Goal: Task Accomplishment & Management: Complete application form

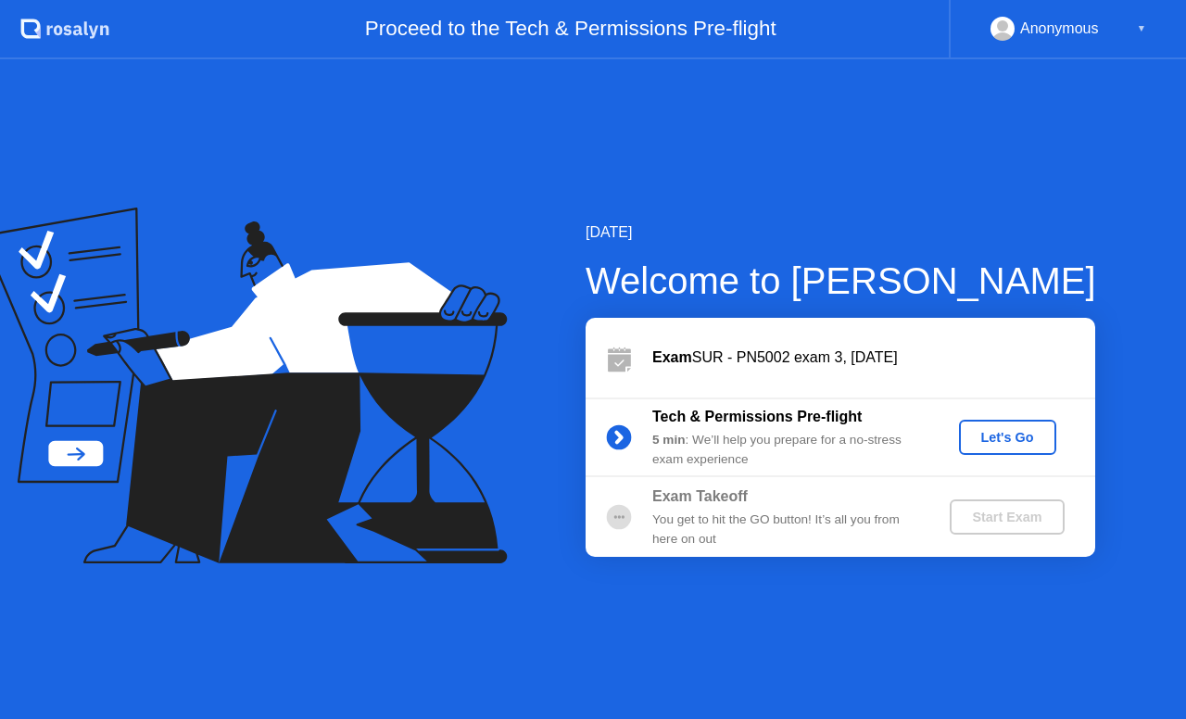
click at [1011, 435] on div "Let's Go" at bounding box center [1007, 437] width 82 height 15
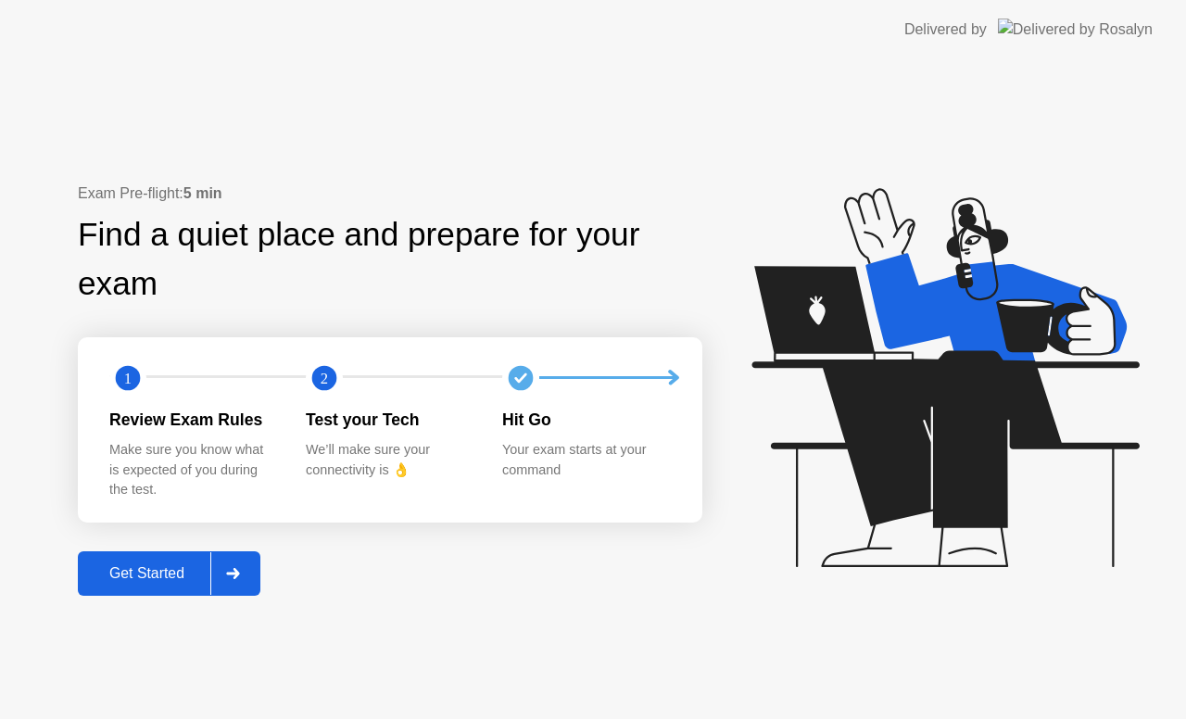
click at [175, 566] on div "Get Started" at bounding box center [146, 573] width 127 height 17
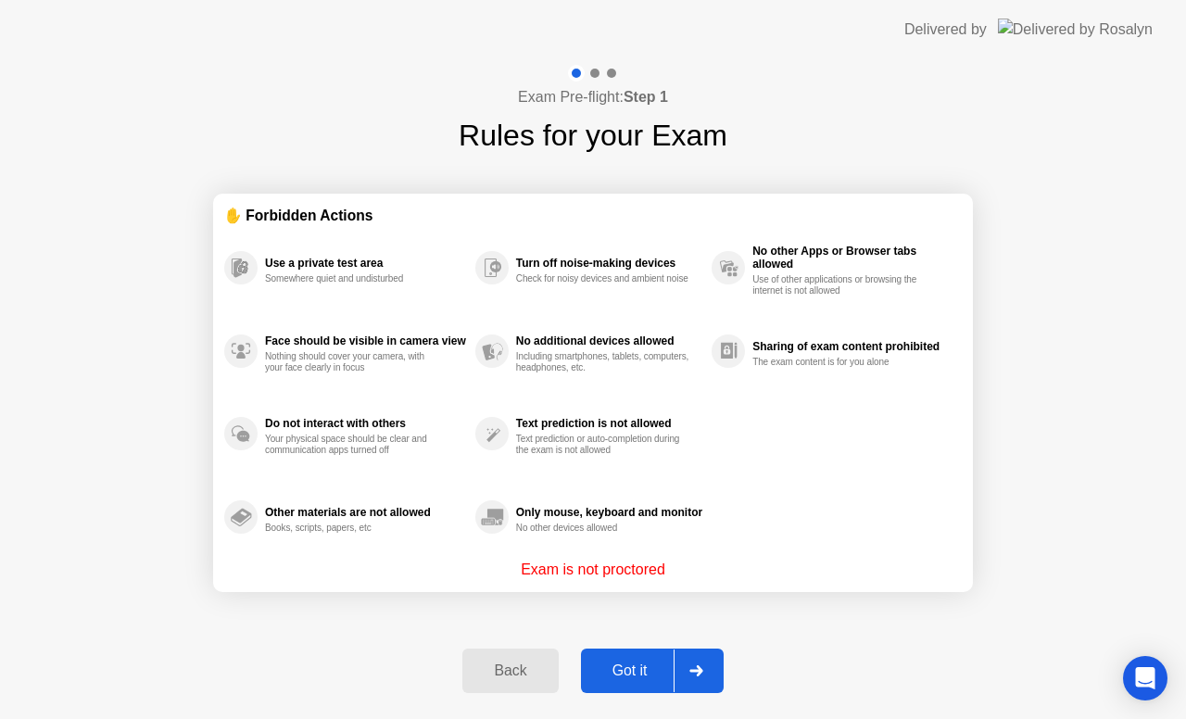
click at [644, 674] on div "Got it" at bounding box center [630, 671] width 87 height 17
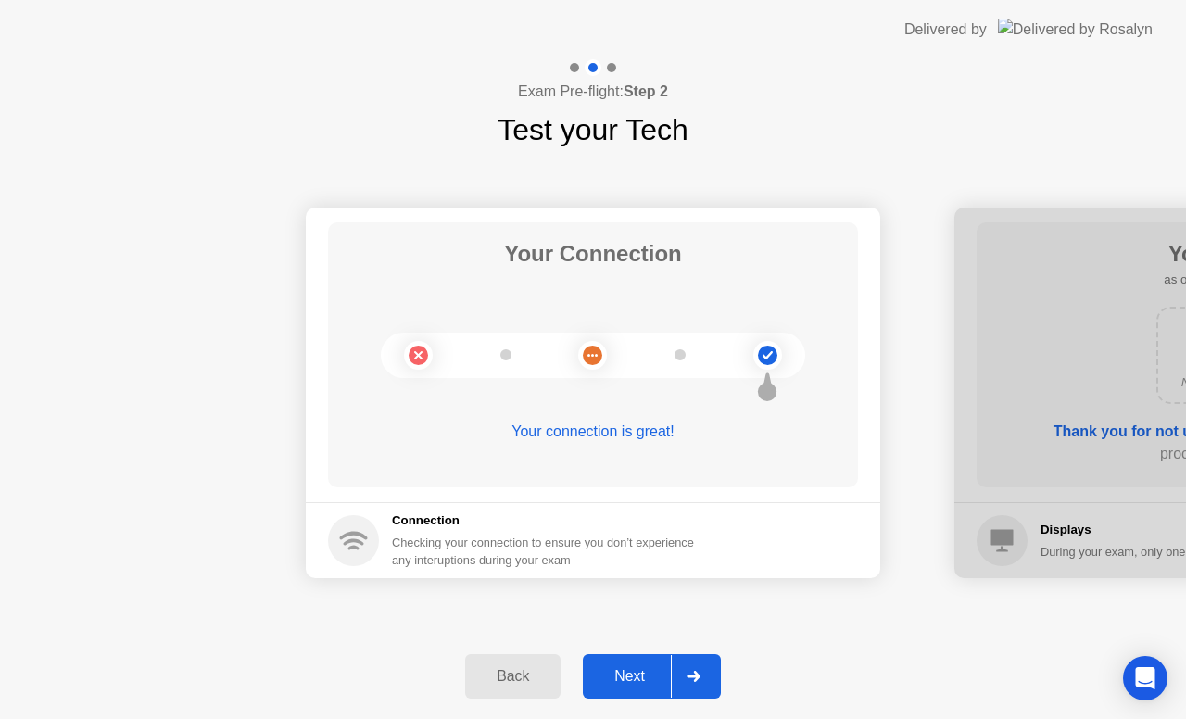
click at [620, 689] on button "Next" at bounding box center [652, 676] width 138 height 44
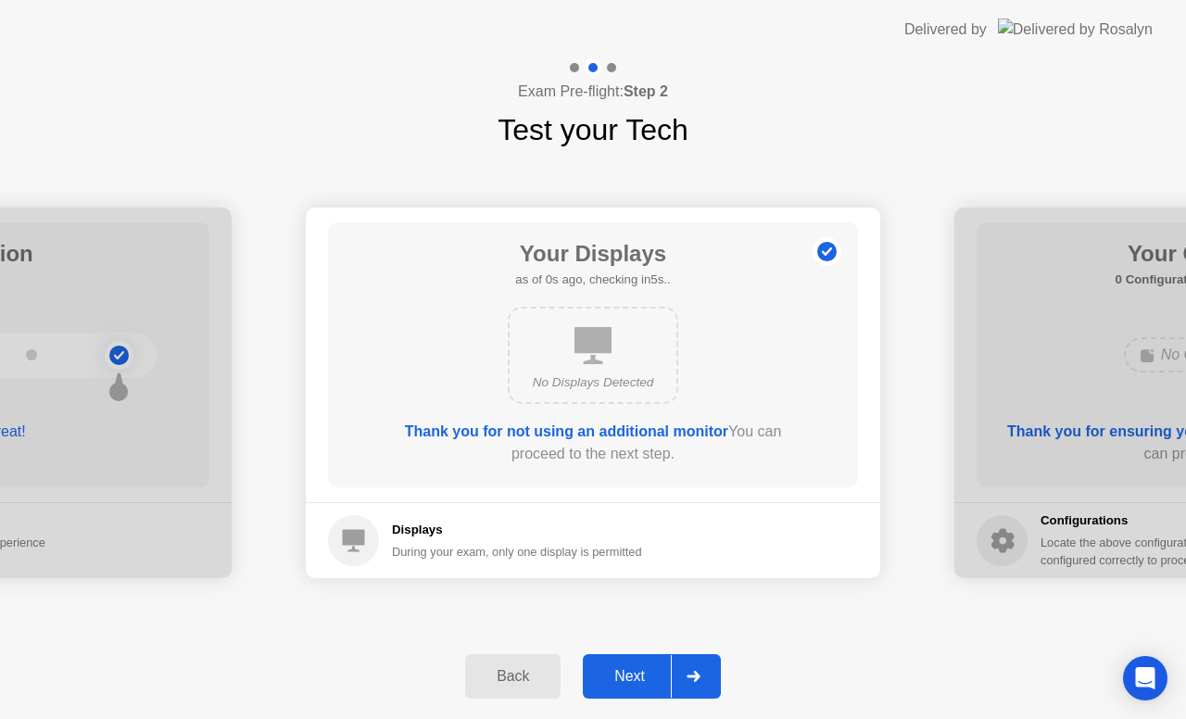
click at [620, 689] on button "Next" at bounding box center [652, 676] width 138 height 44
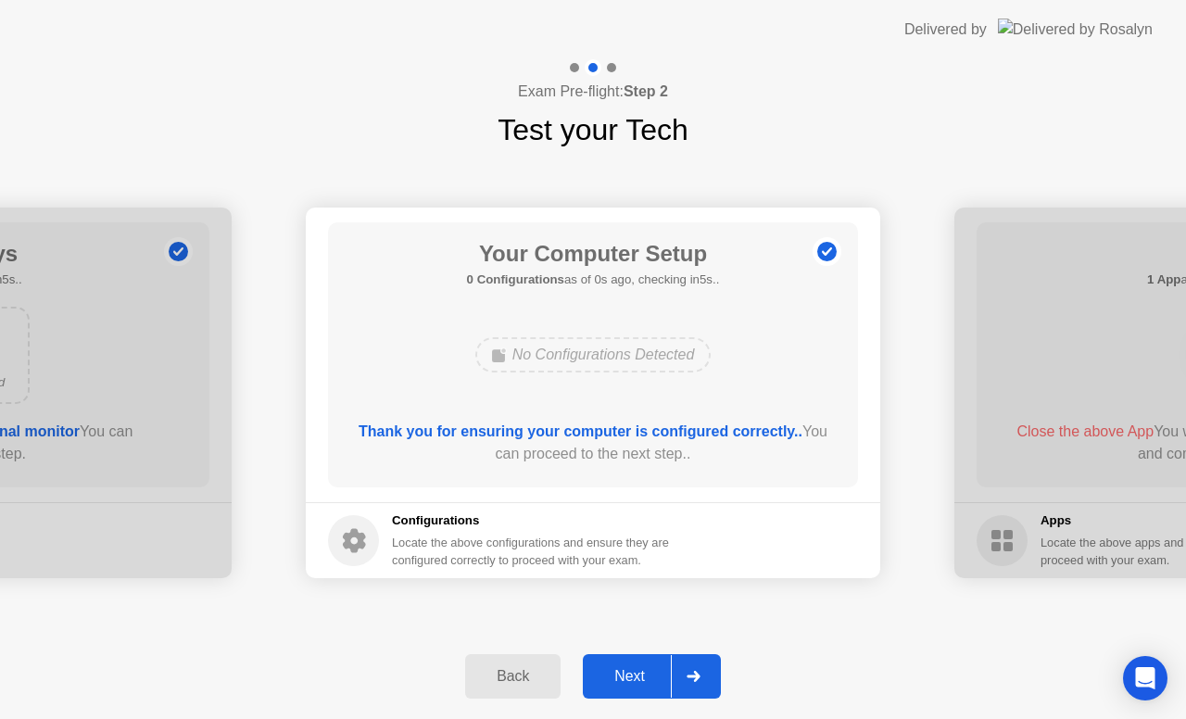
click at [620, 689] on button "Next" at bounding box center [652, 676] width 138 height 44
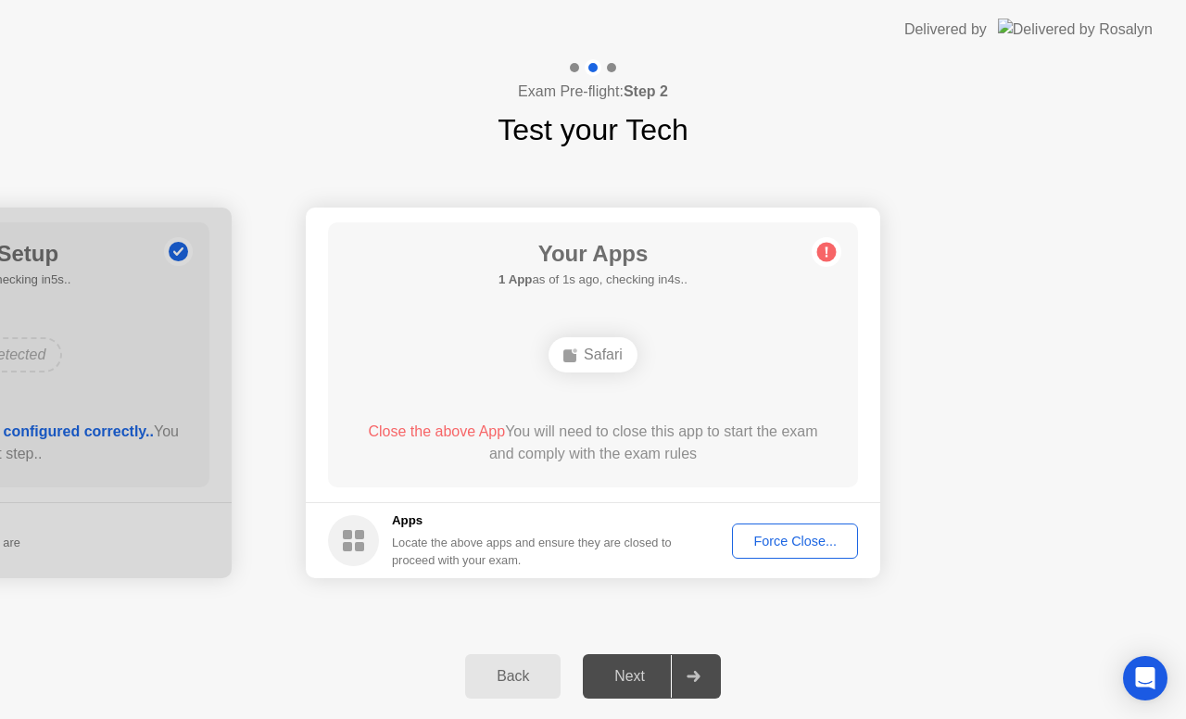
click at [756, 543] on div "Force Close..." at bounding box center [794, 541] width 113 height 15
click at [663, 478] on div "Your Apps 1 App as of 2s ago, checking in3s.. Safari Close the above App You wi…" at bounding box center [593, 354] width 530 height 265
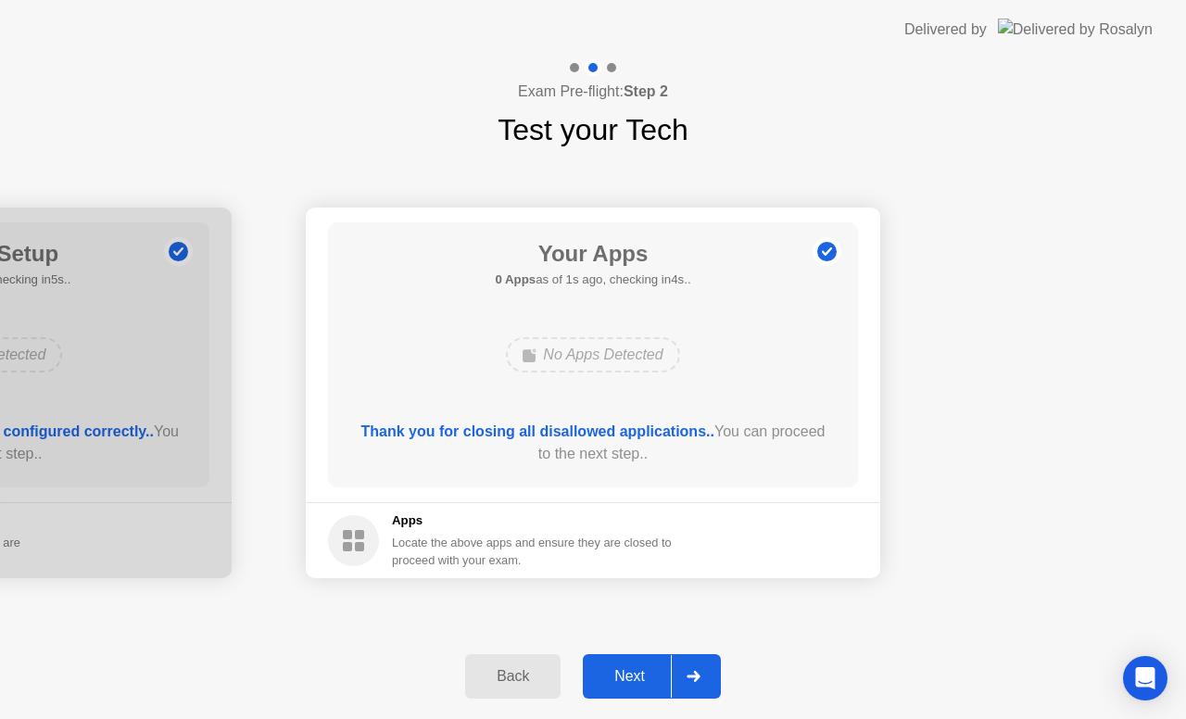
click at [629, 663] on button "Next" at bounding box center [652, 676] width 138 height 44
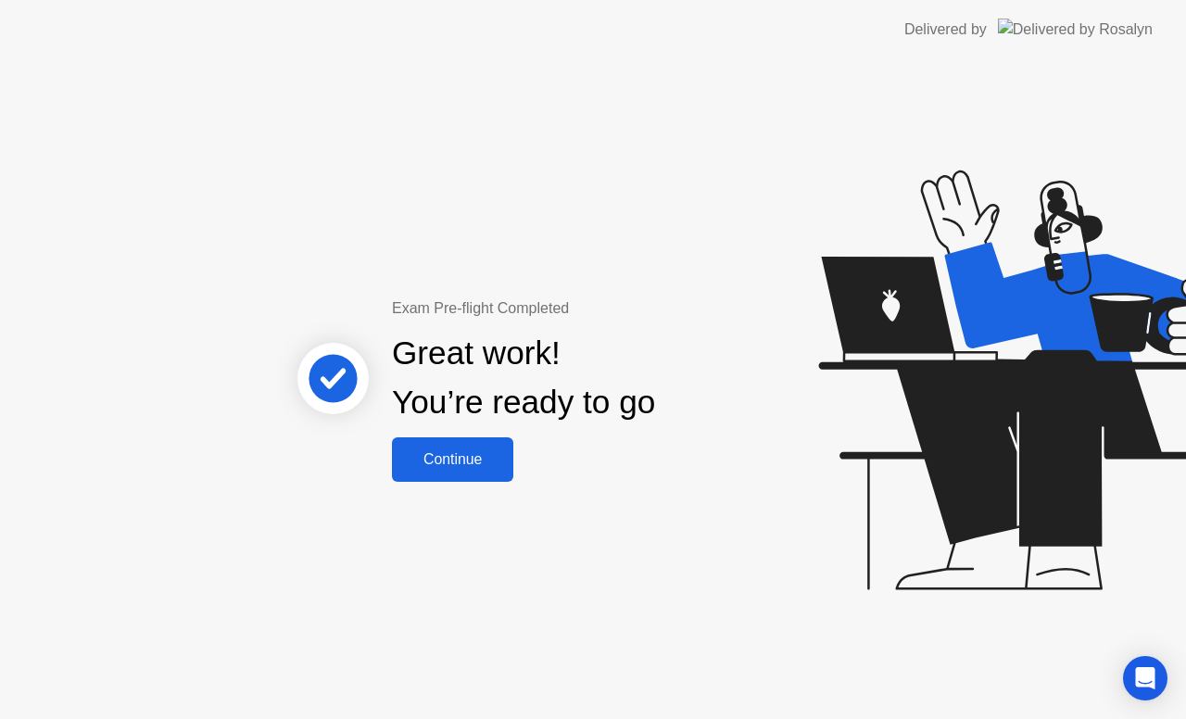
click at [457, 451] on div "Continue" at bounding box center [453, 459] width 110 height 17
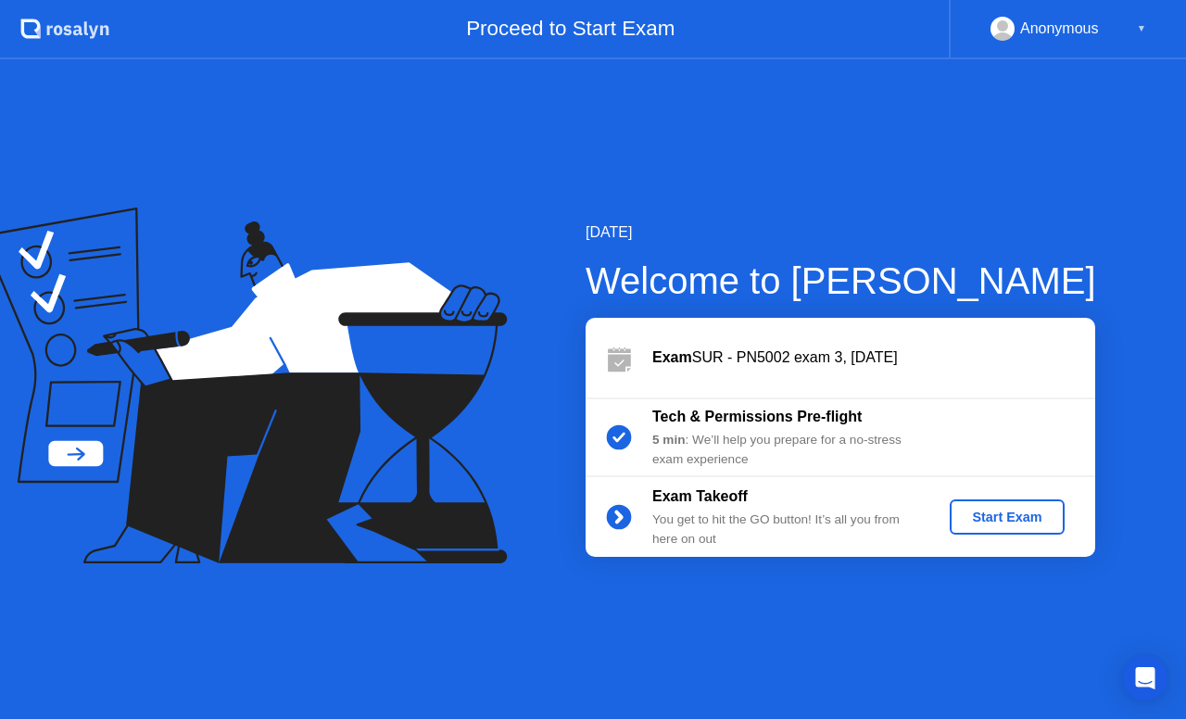
click at [991, 512] on div "Start Exam" at bounding box center [1006, 517] width 99 height 15
